Goal: Obtain resource: Download file/media

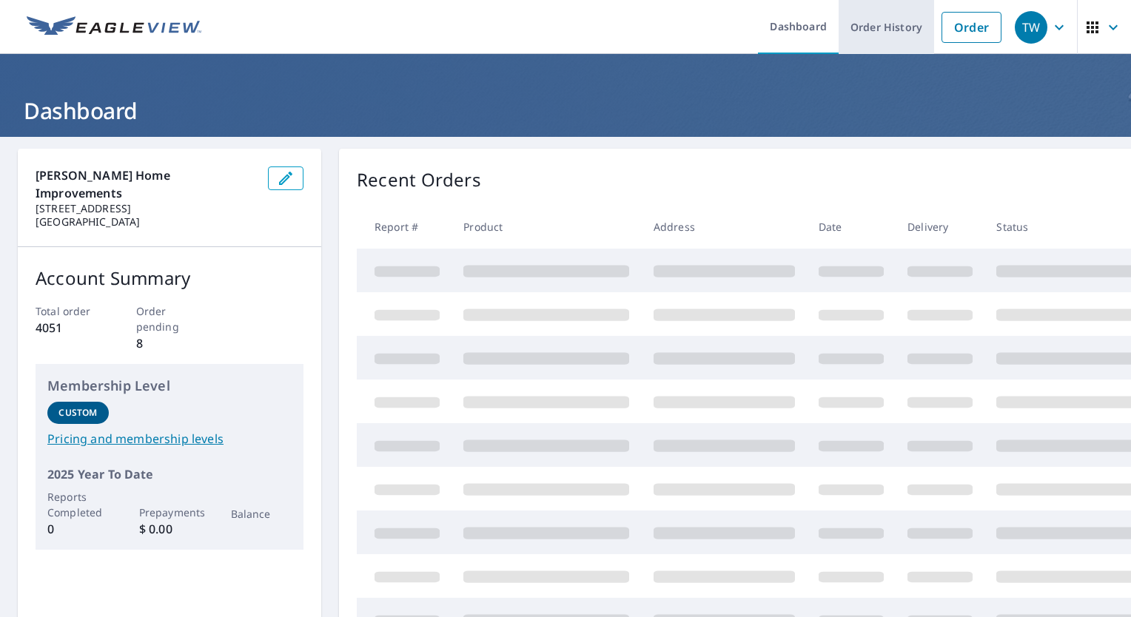
click at [872, 23] on link "Order History" at bounding box center [886, 27] width 95 height 54
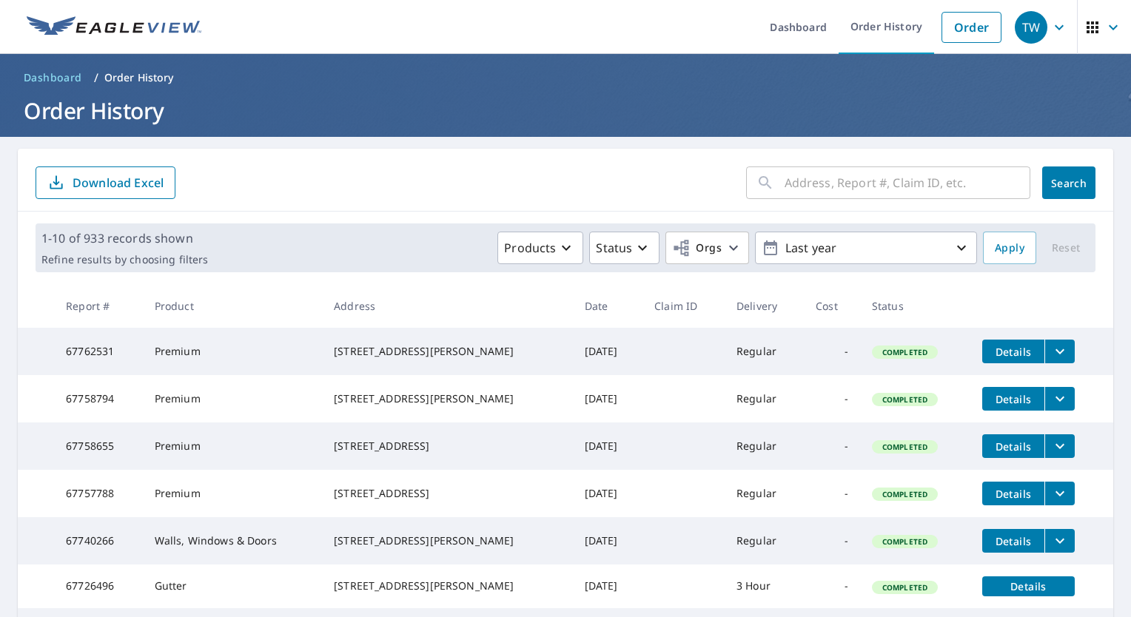
click at [873, 173] on input "text" at bounding box center [908, 182] width 246 height 41
type input "24 janwall"
click button "Search" at bounding box center [1068, 183] width 53 height 33
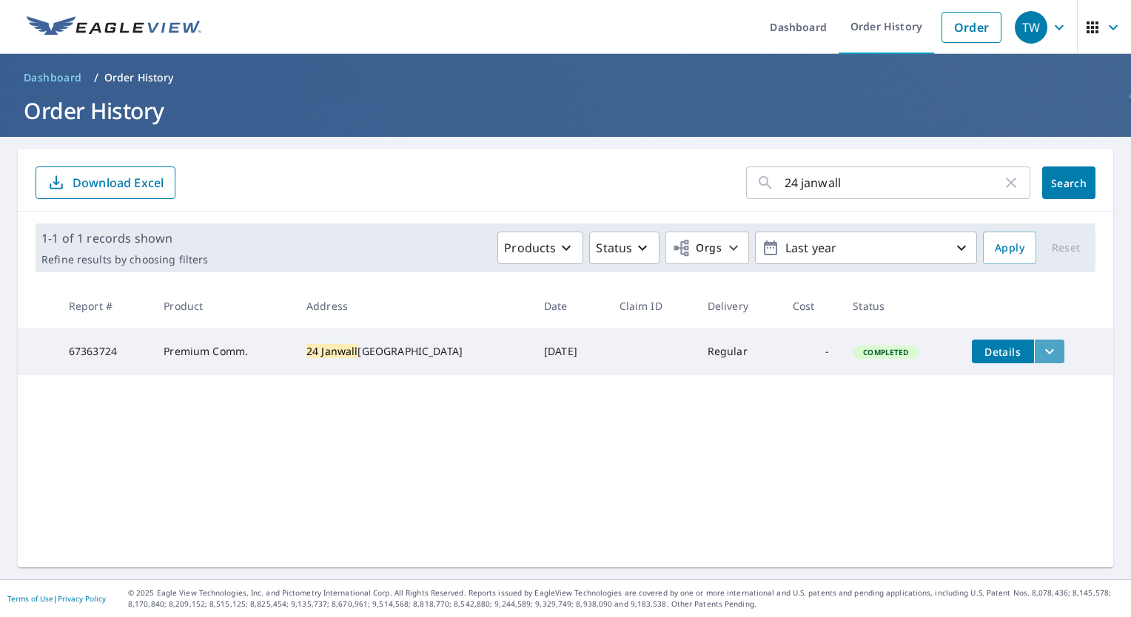
click at [1041, 348] on icon "filesDropdownBtn-67363724" at bounding box center [1050, 352] width 18 height 18
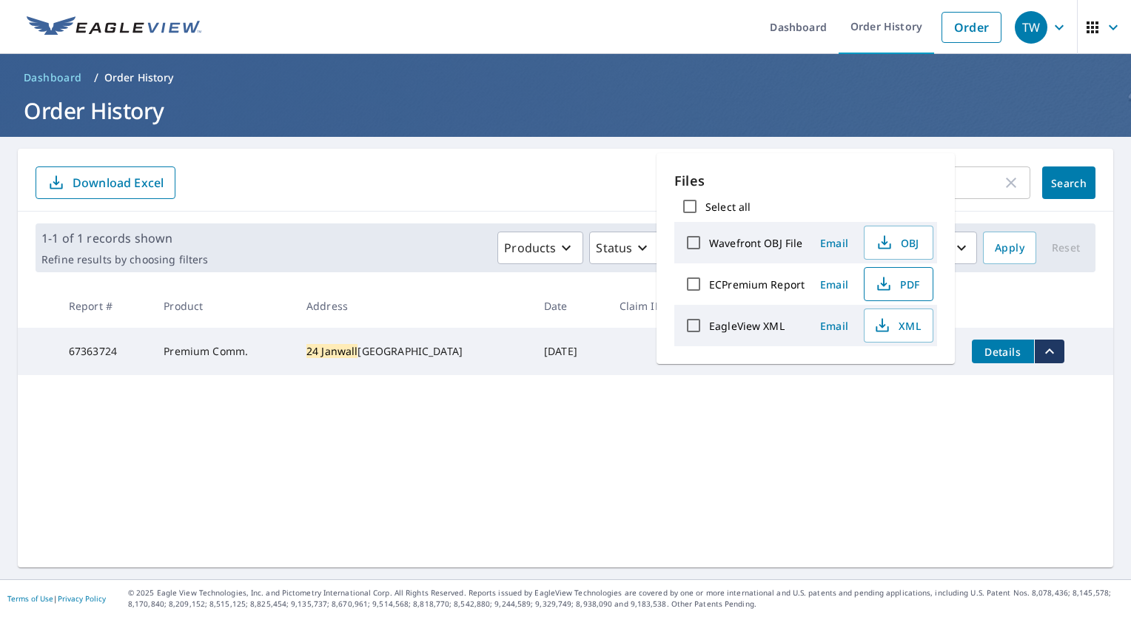
click at [894, 284] on span "PDF" at bounding box center [896, 284] width 47 height 18
